Goal: Transaction & Acquisition: Purchase product/service

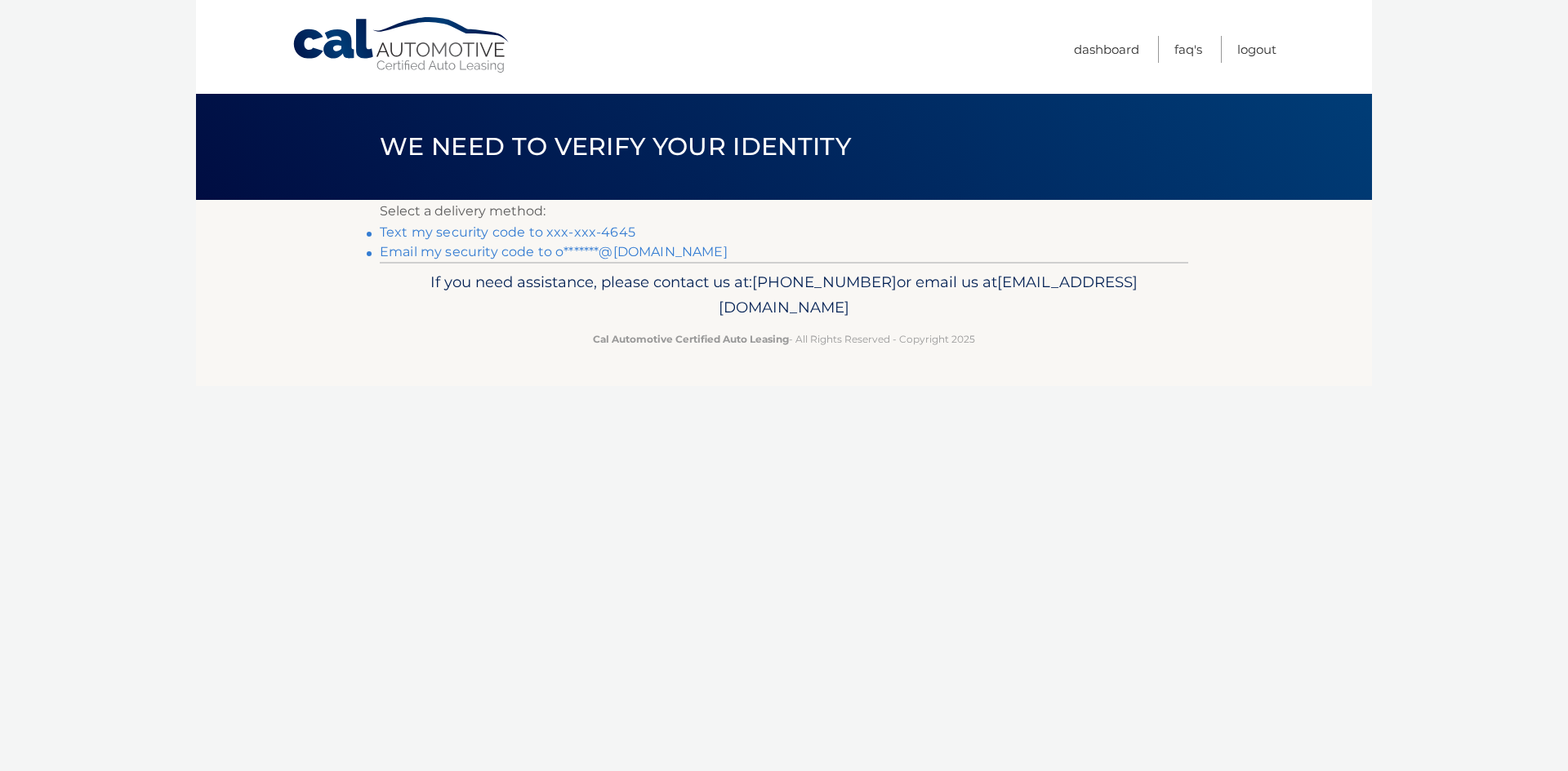
click at [515, 229] on link "Text my security code to xxx-xxx-4645" at bounding box center [507, 232] width 255 height 16
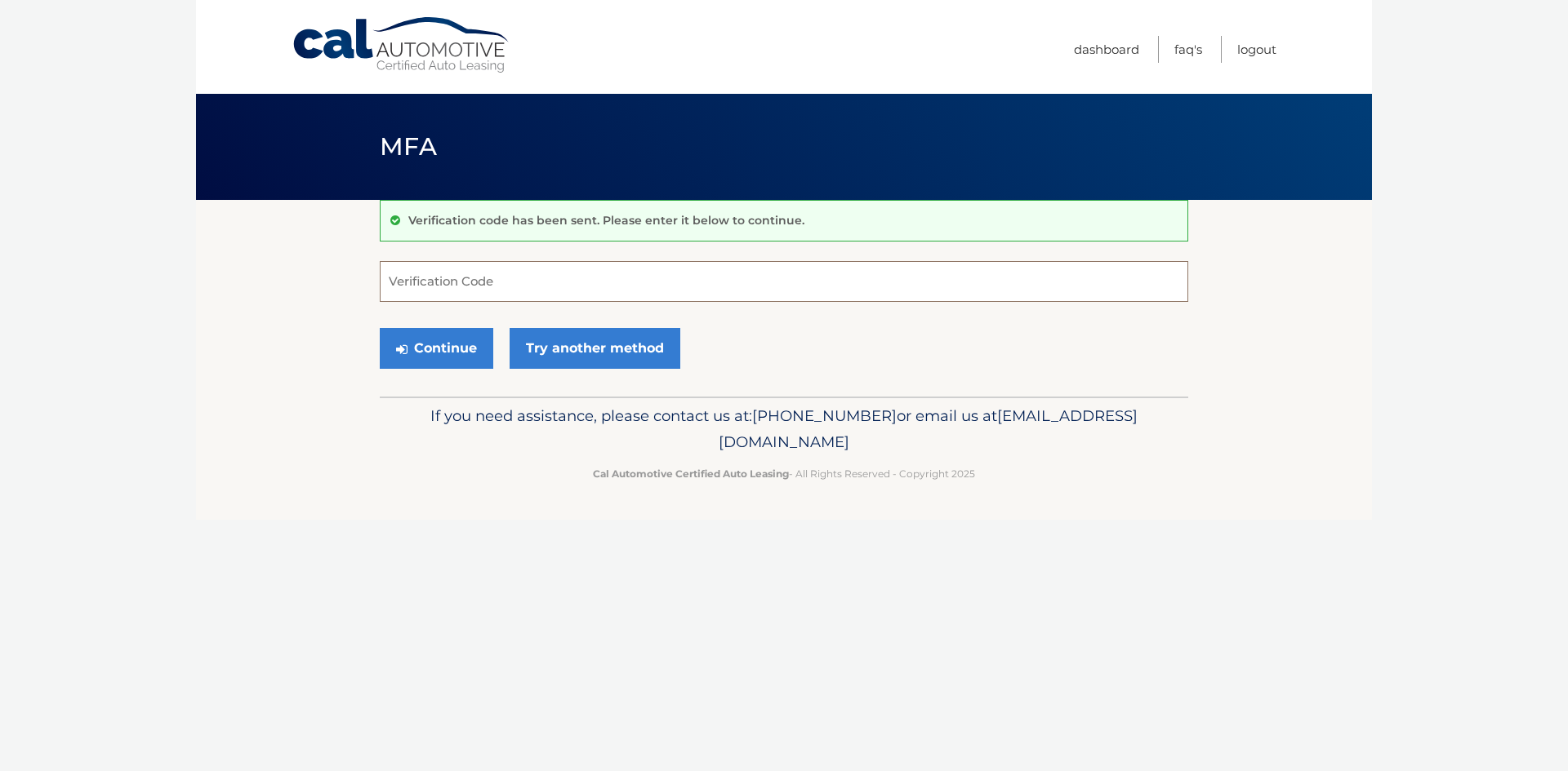
click at [511, 272] on input "Verification Code" at bounding box center [784, 282] width 808 height 41
type input "646085"
click at [380, 328] on button "Continue" at bounding box center [437, 348] width 114 height 41
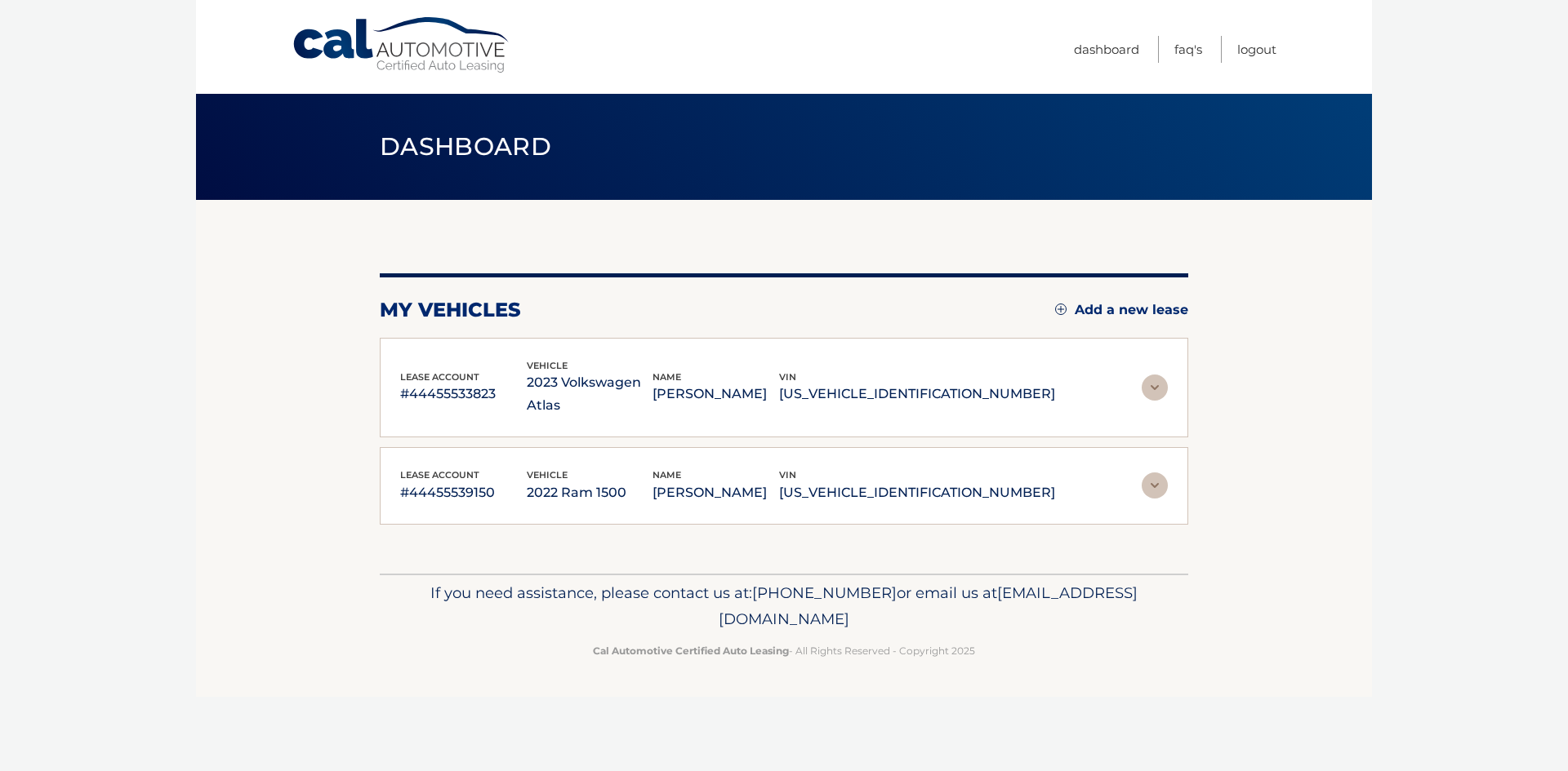
click at [1130, 372] on div "lease account #44455533823 vehicle 2023 Volkswagen Atlas name [PERSON_NAME] vin…" at bounding box center [784, 387] width 767 height 60
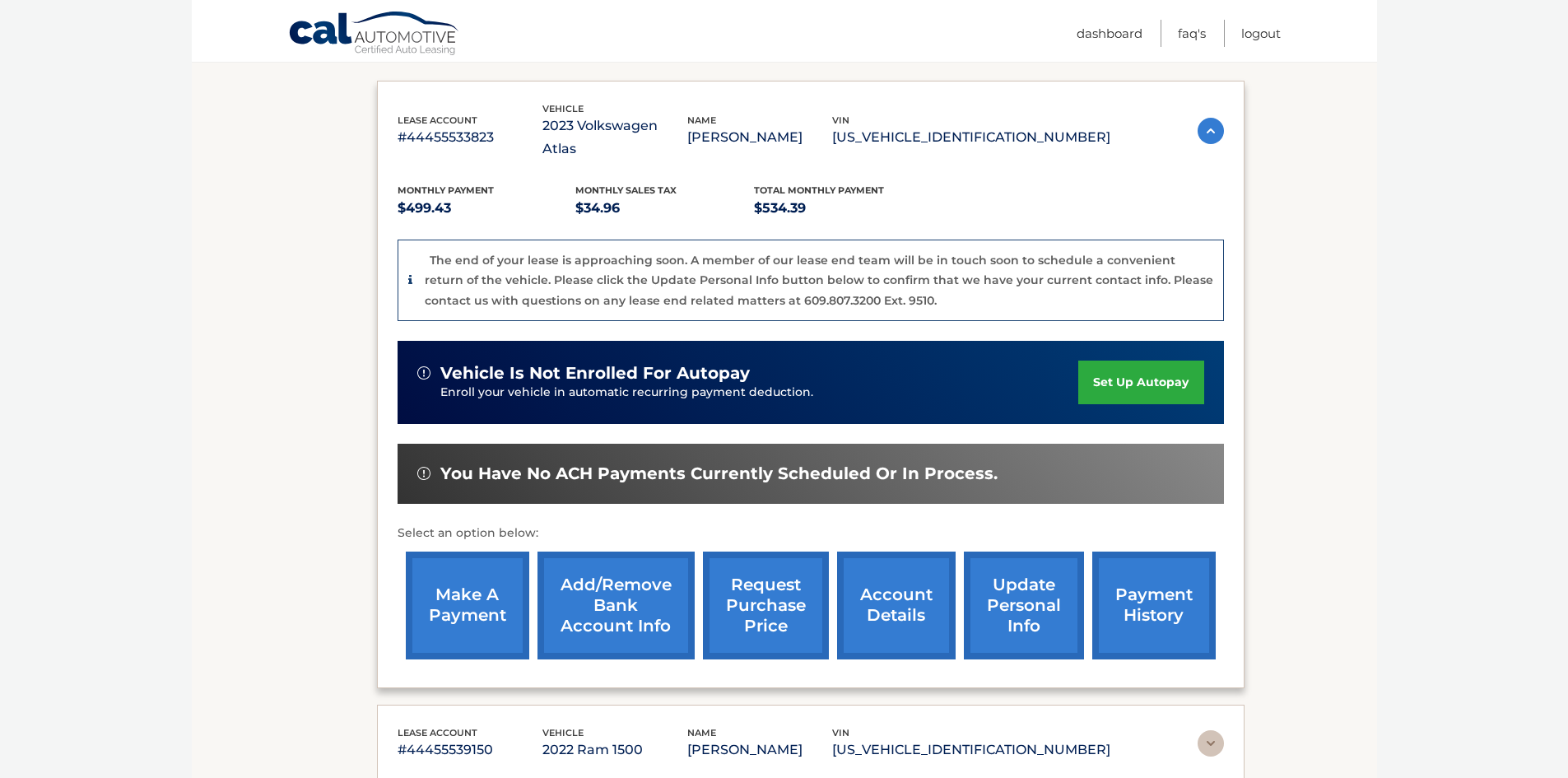
scroll to position [247, 0]
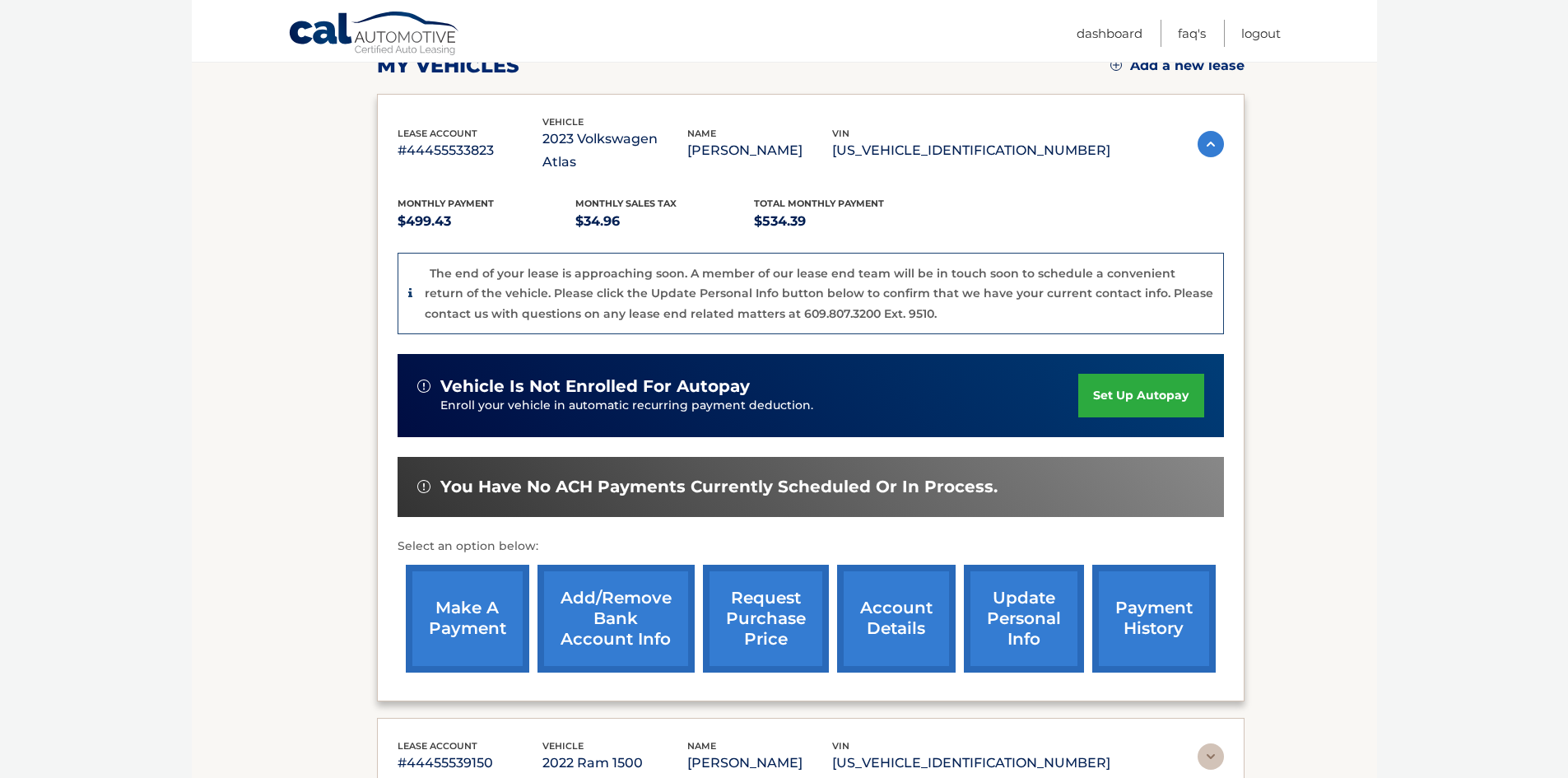
click at [868, 587] on link "account details" at bounding box center [896, 618] width 118 height 108
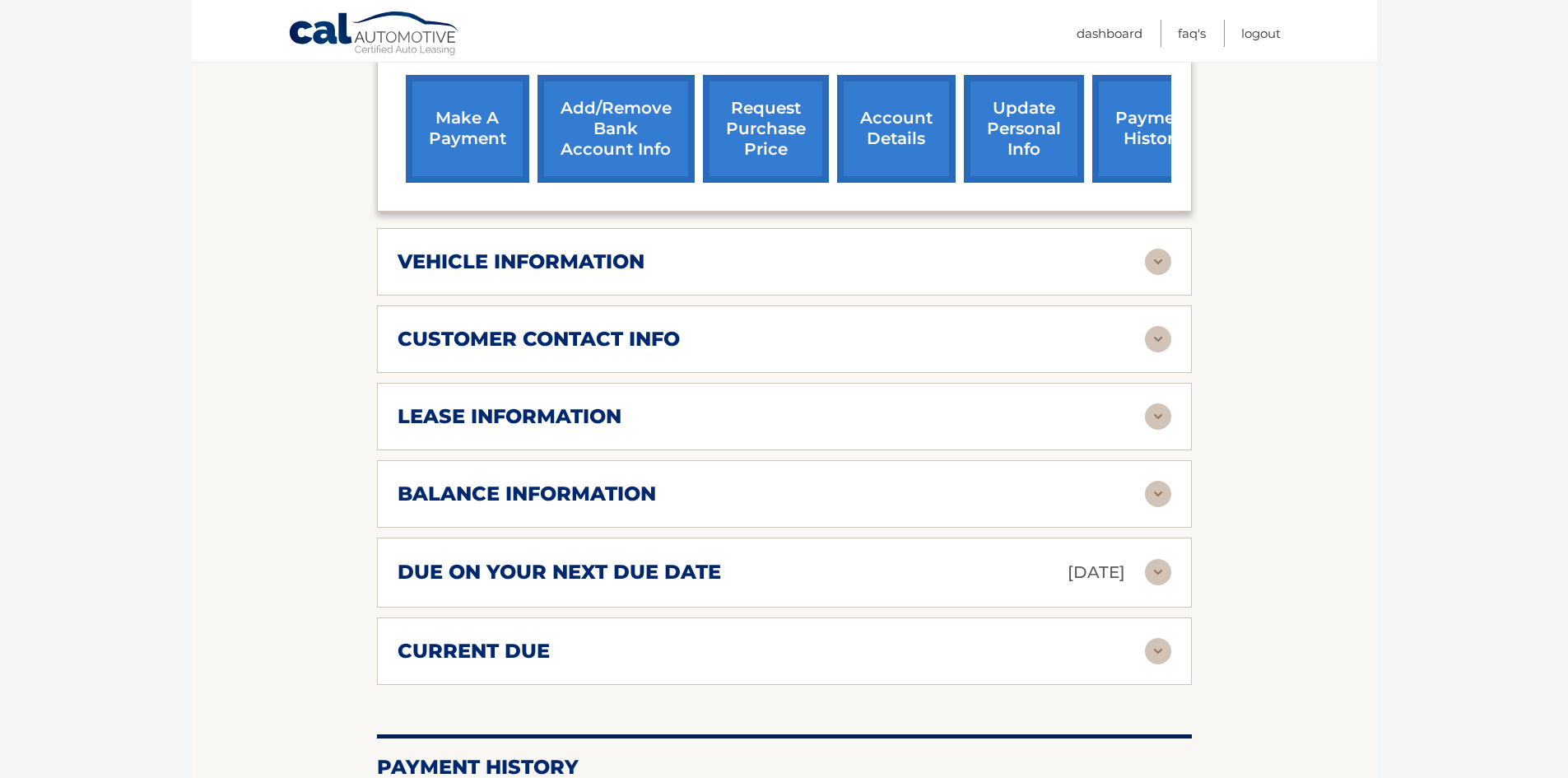
scroll to position [659, 0]
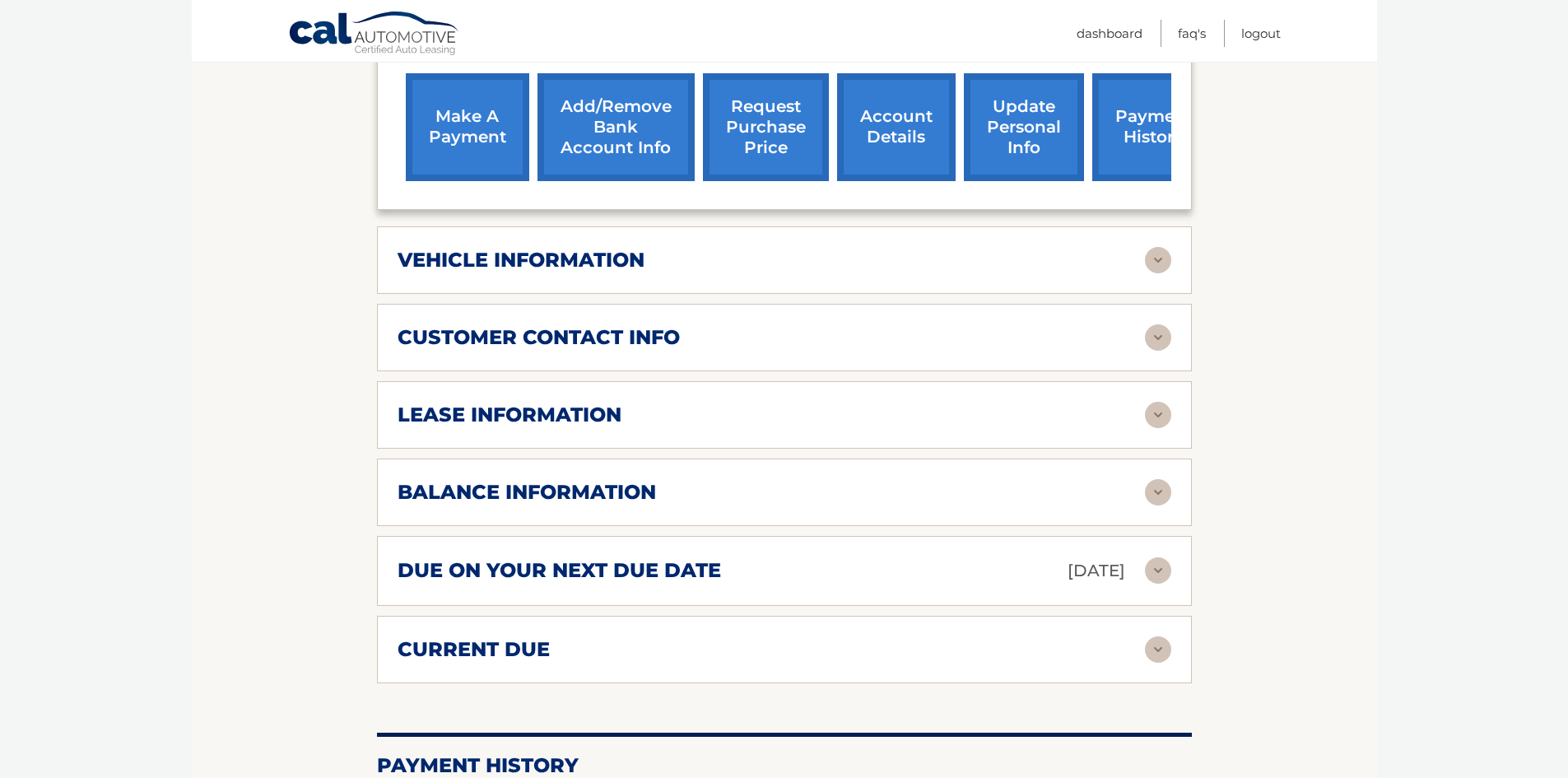
click at [1154, 405] on img at bounding box center [1158, 415] width 27 height 27
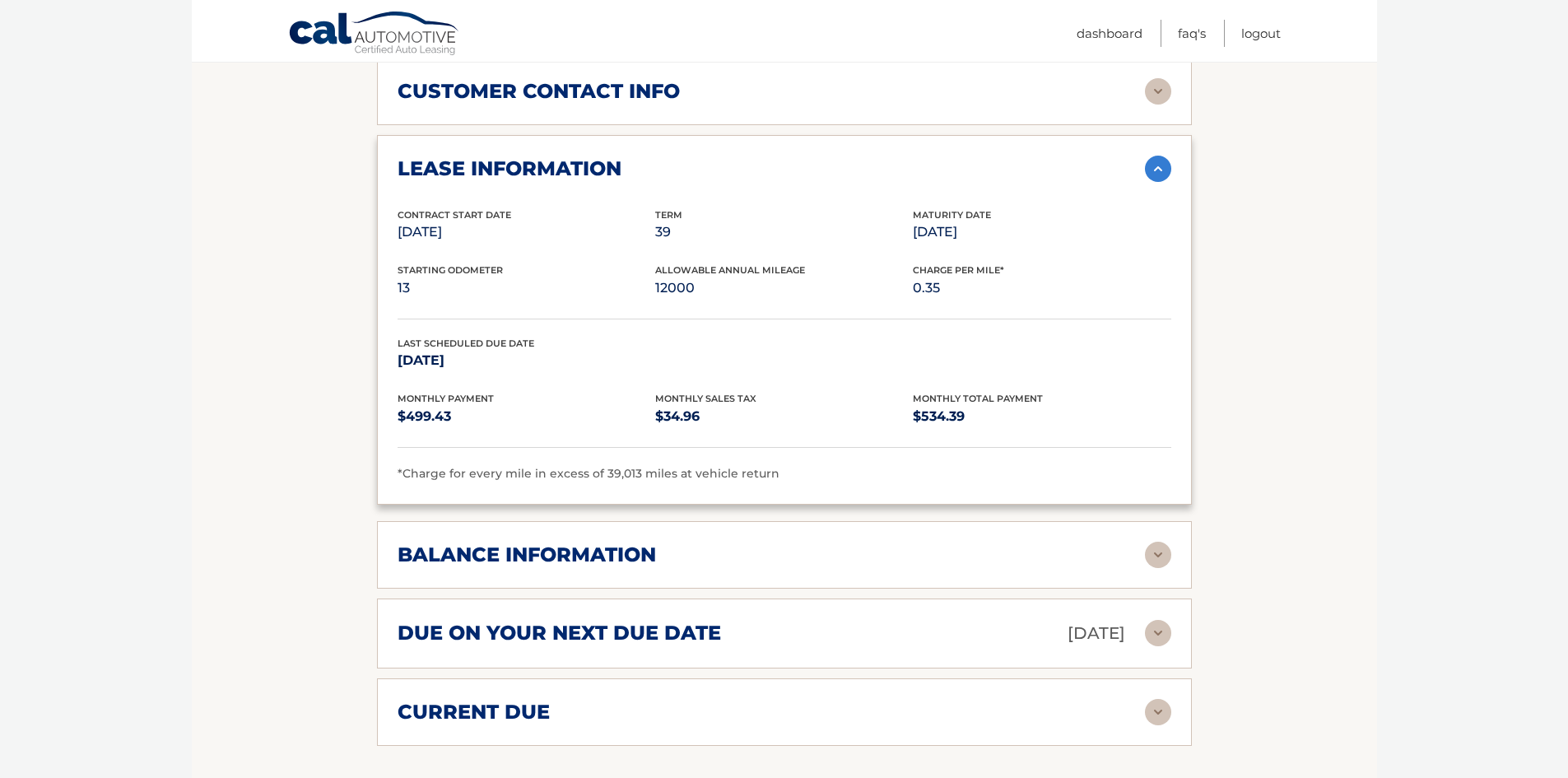
scroll to position [906, 0]
click at [1156, 564] on div "balance information Payments Received 36 Payments Remaining 3 Next Payment will…" at bounding box center [784, 554] width 815 height 67
click at [1151, 520] on div "balance information Payments Received 36 Payments Remaining 3 Next Payment will…" at bounding box center [784, 554] width 815 height 67
click at [1152, 541] on img at bounding box center [1158, 554] width 27 height 27
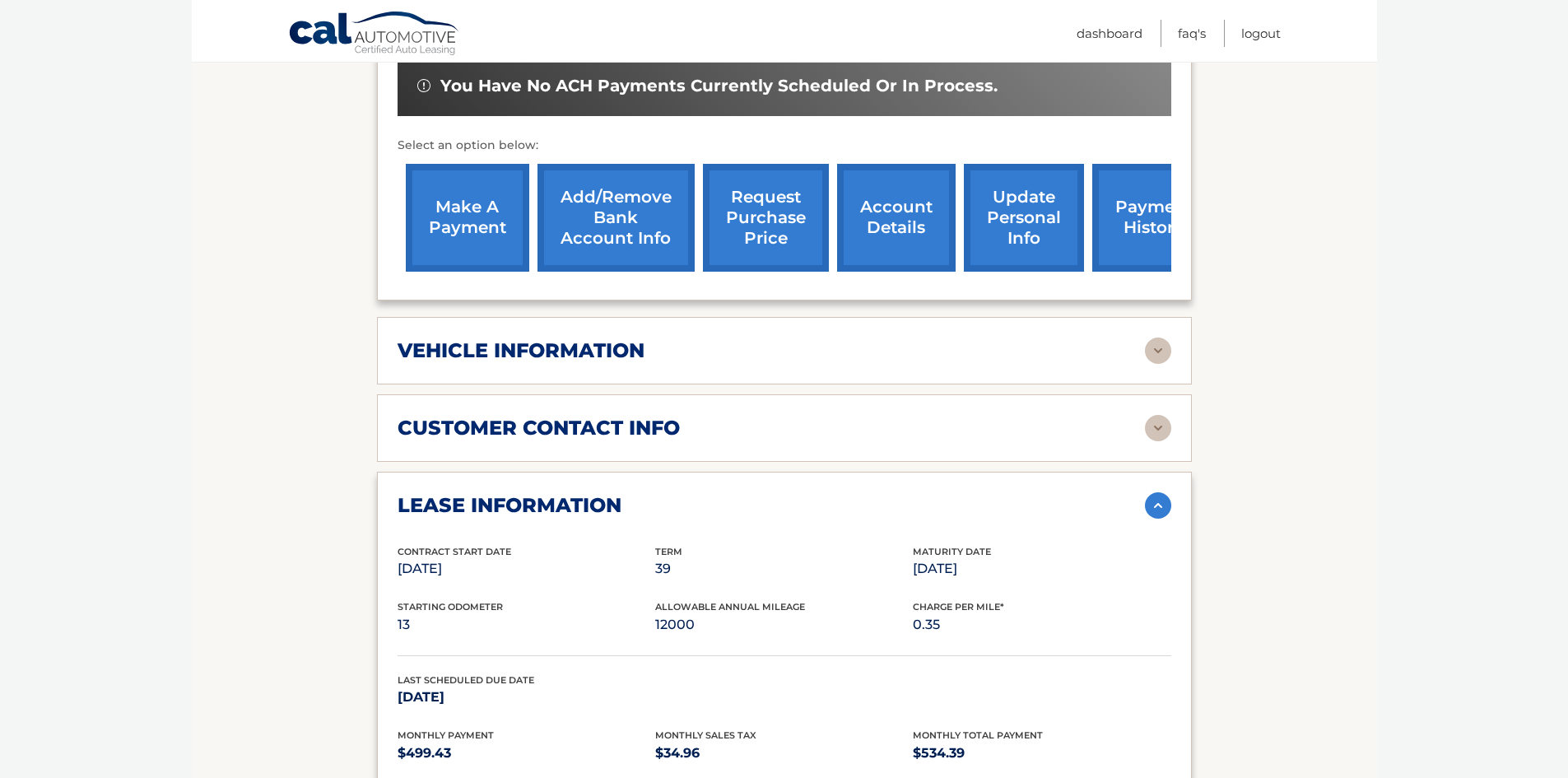
scroll to position [165, 0]
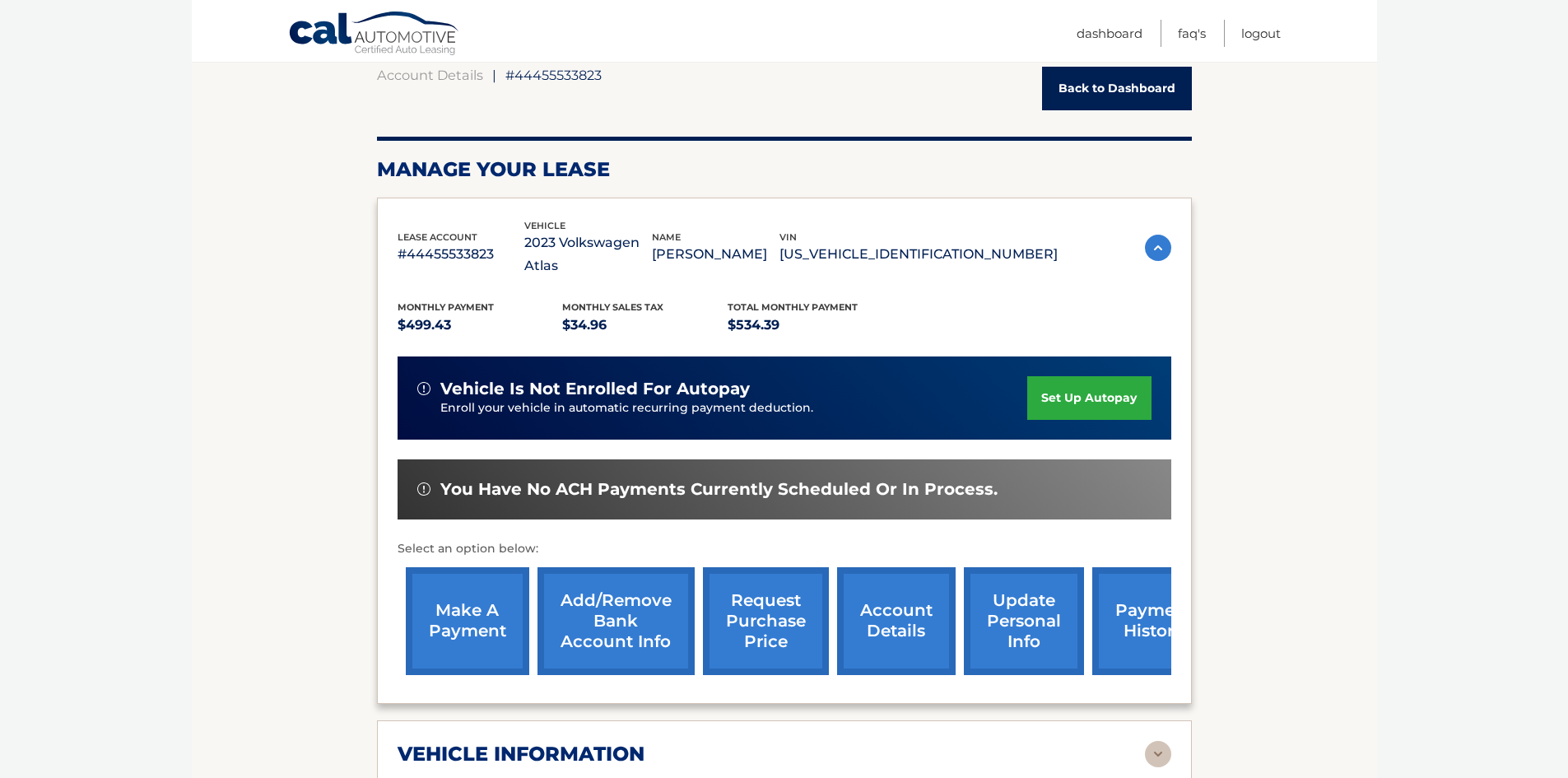
click at [435, 582] on link "make a payment" at bounding box center [467, 621] width 123 height 108
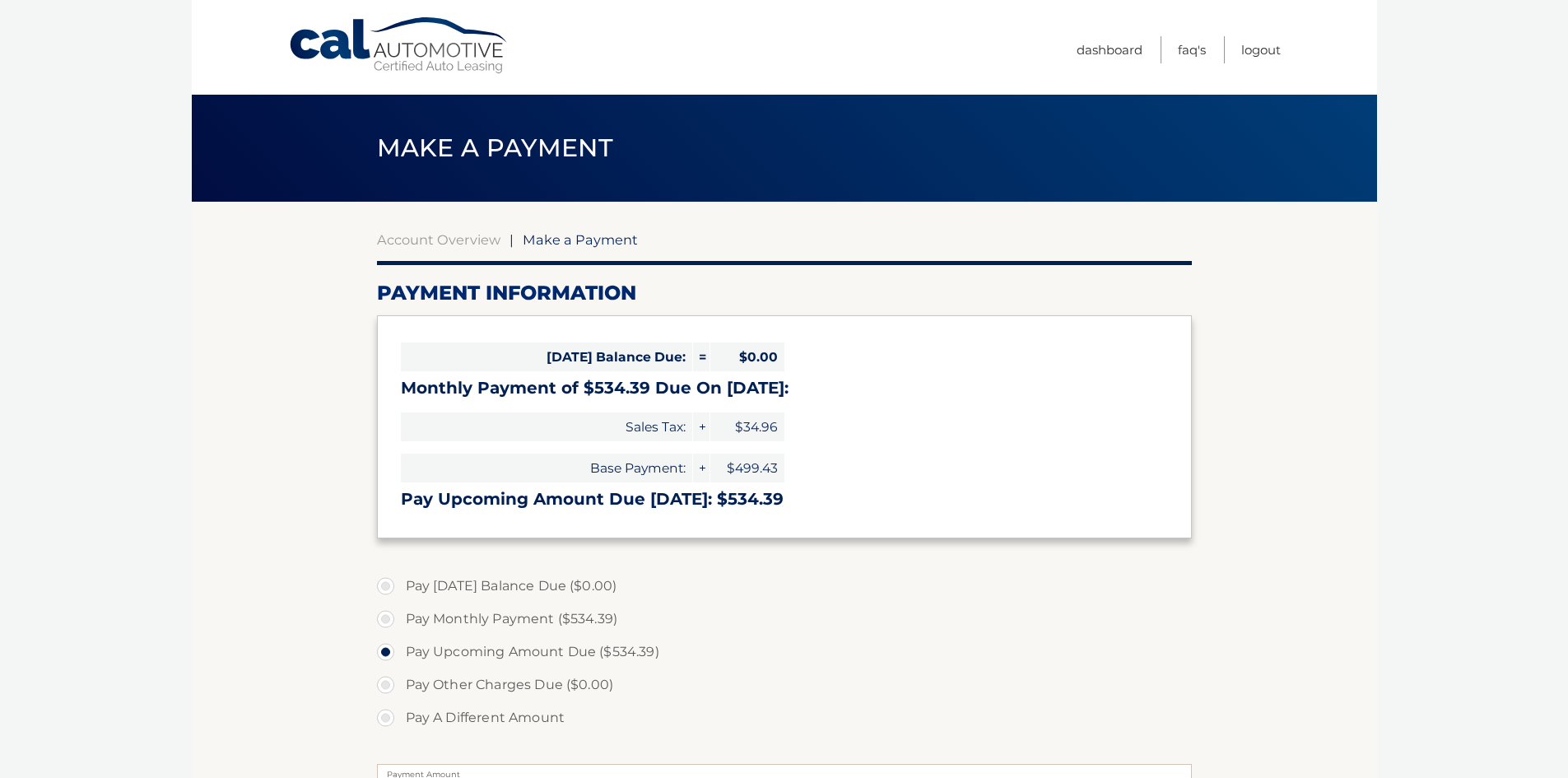
select select "NjIyYTU3ZmUtOTRhZi00ZDNjLTkyNDItZjRmNDU4MjljOThj"
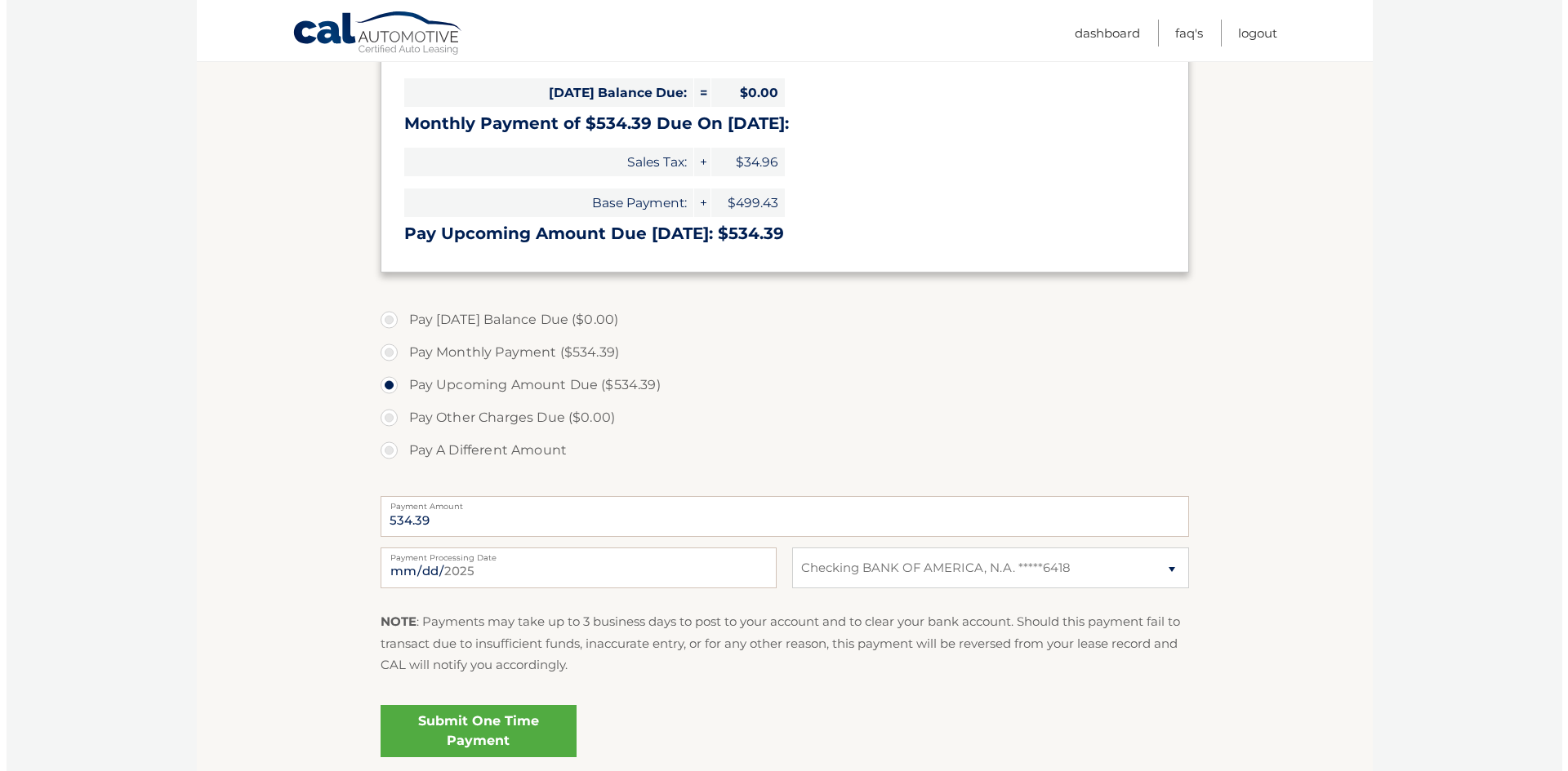
scroll to position [395, 0]
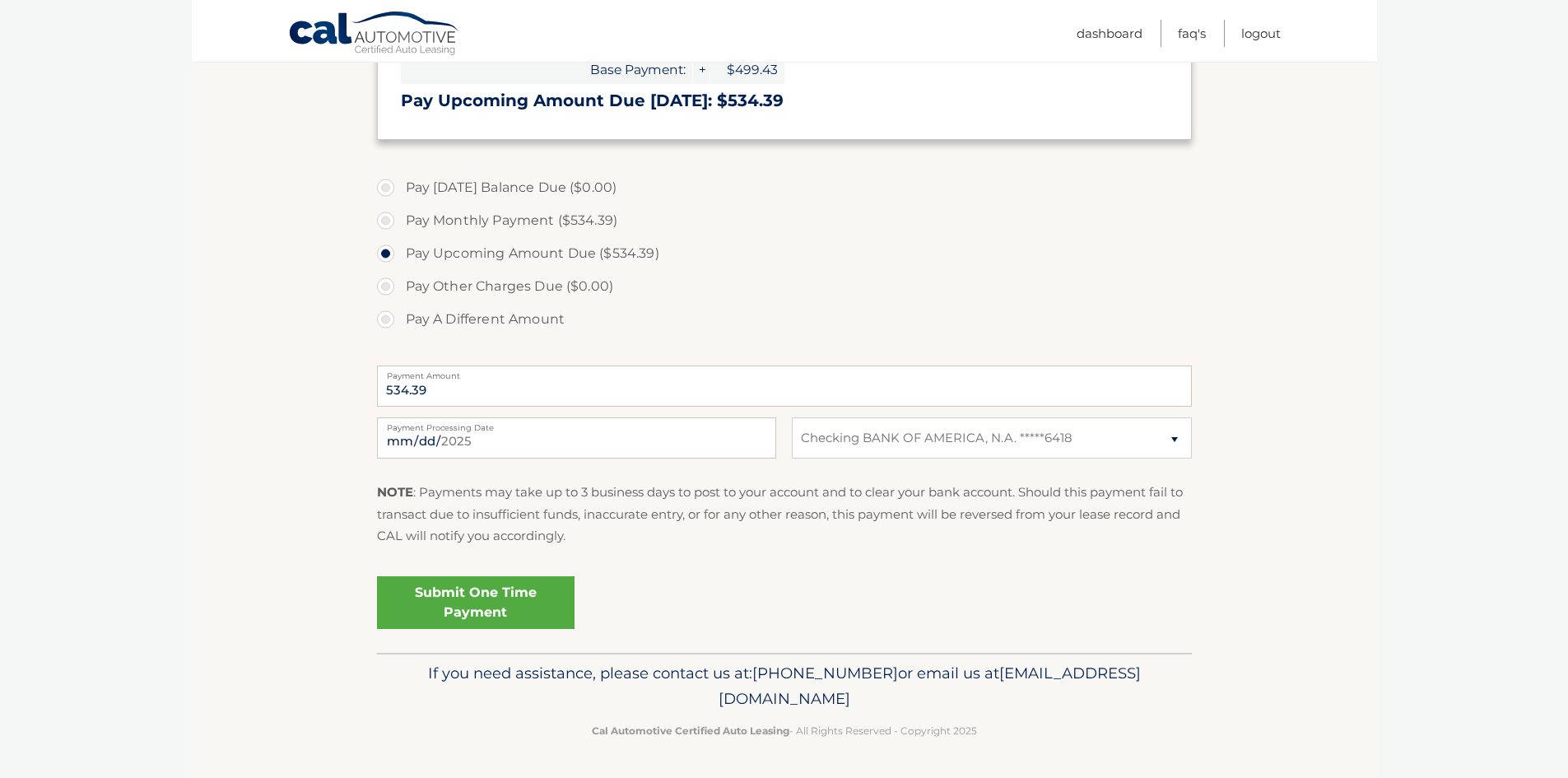
click at [468, 613] on link "Submit One Time Payment" at bounding box center [476, 602] width 197 height 52
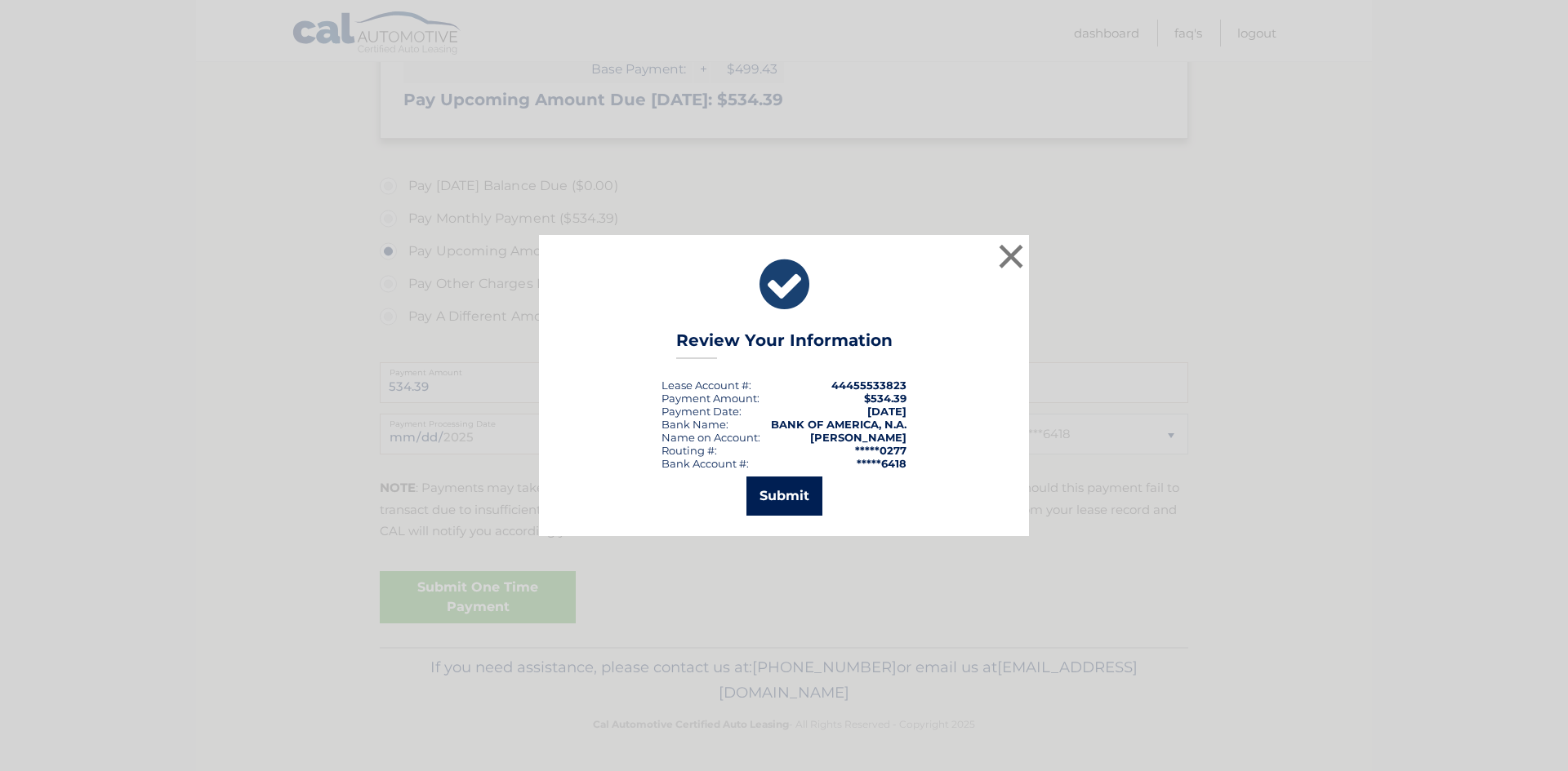
click at [796, 489] on button "Submit" at bounding box center [785, 496] width 76 height 39
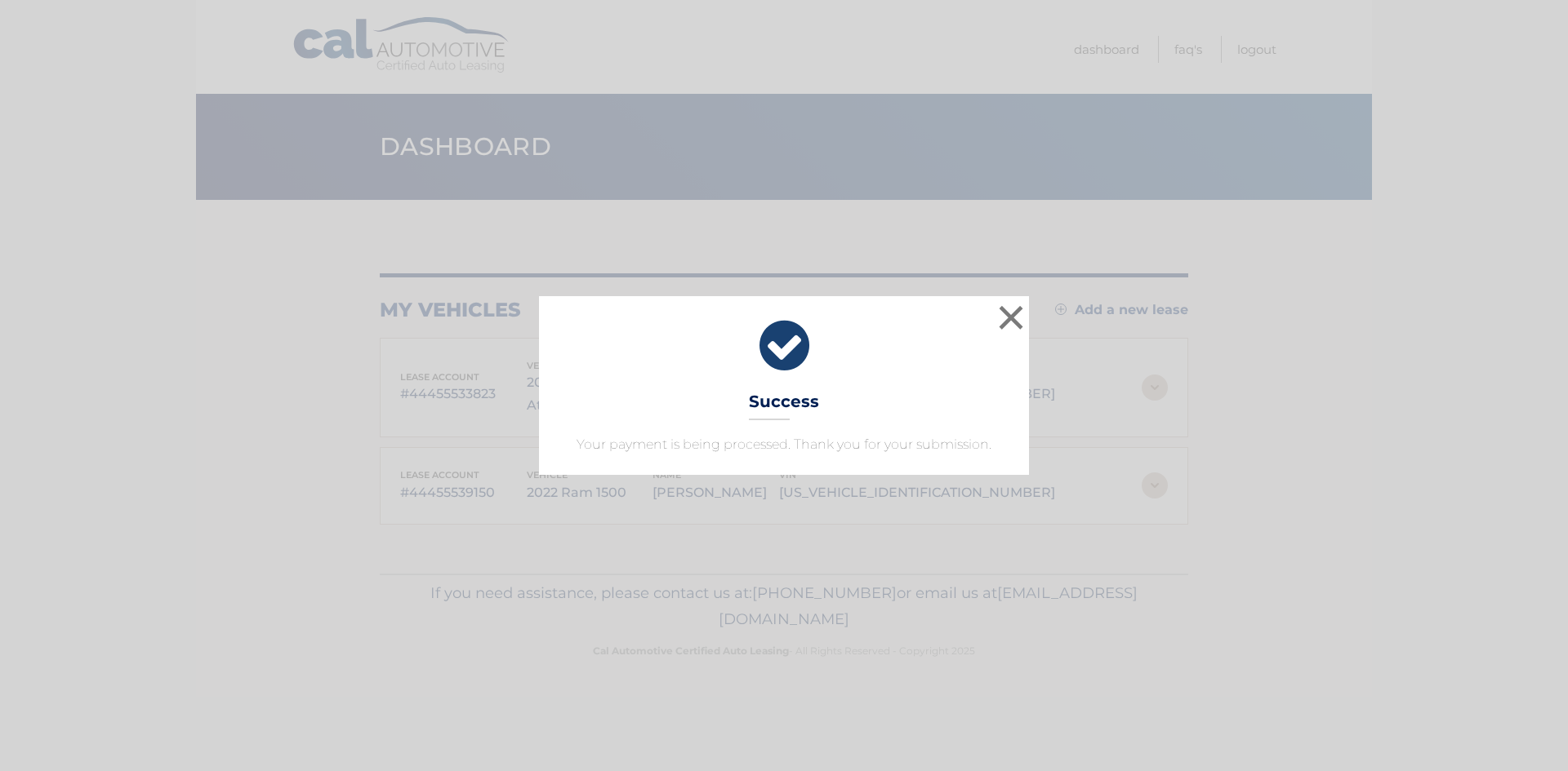
click at [989, 319] on icon at bounding box center [783, 346] width 449 height 59
click at [1017, 334] on button "×" at bounding box center [1010, 317] width 32 height 32
